Goal: Find specific page/section: Find specific page/section

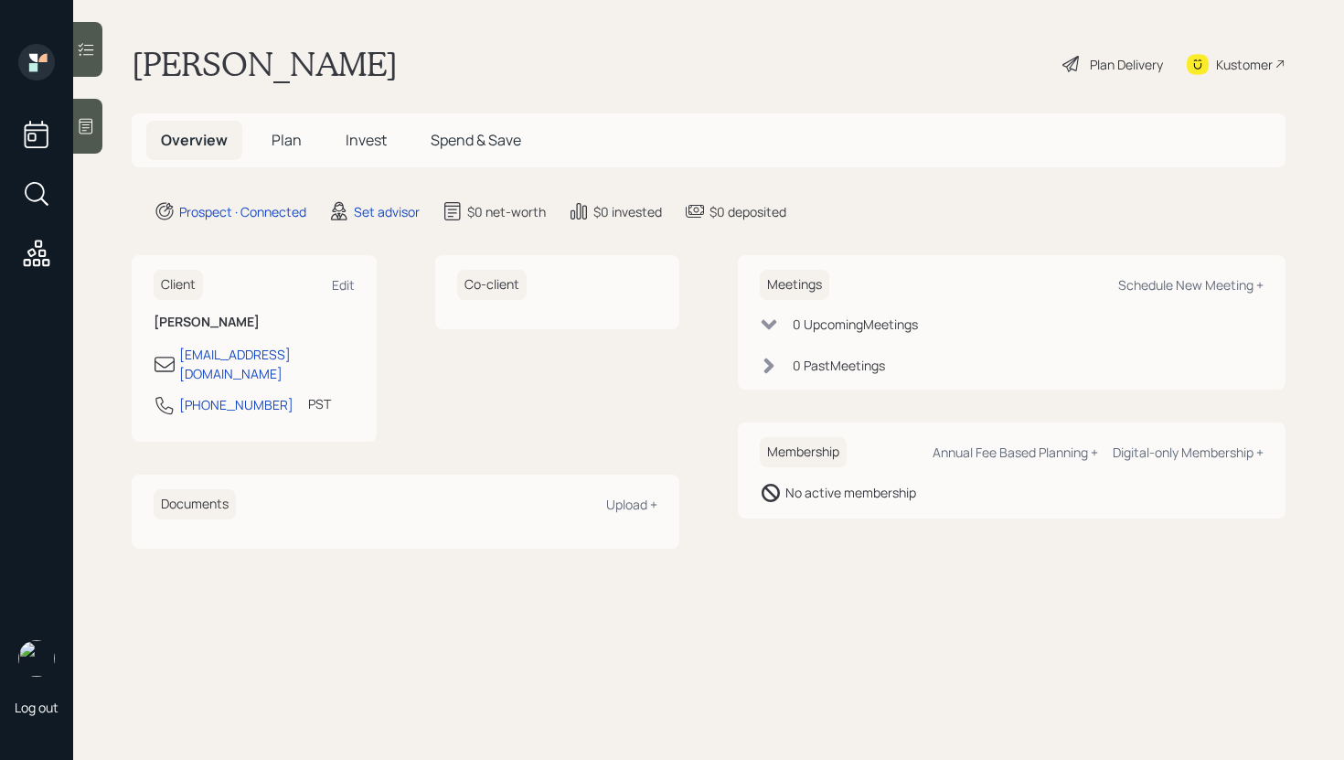
click at [88, 144] on div at bounding box center [87, 126] width 29 height 55
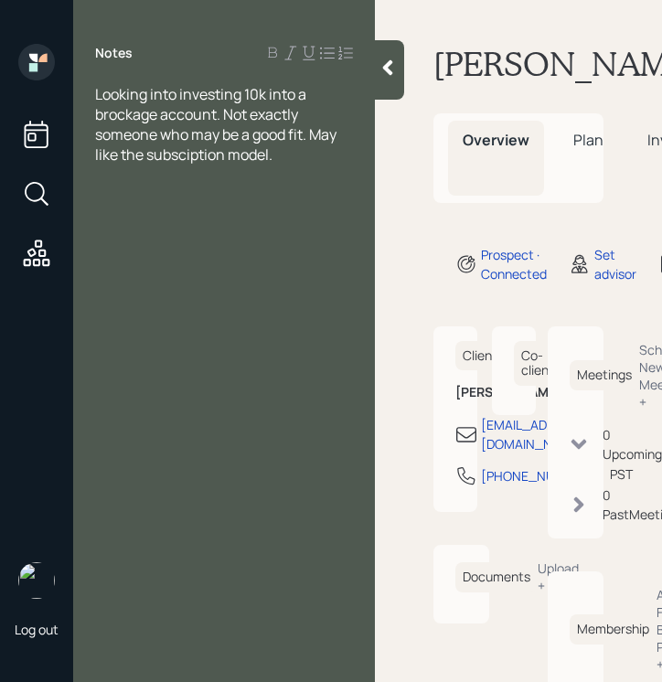
click at [396, 80] on div at bounding box center [389, 69] width 29 height 59
